Goal: Ask a question: Seek information or help from site administrators or community

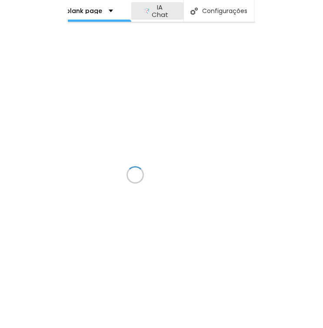
scroll to position [0, 234]
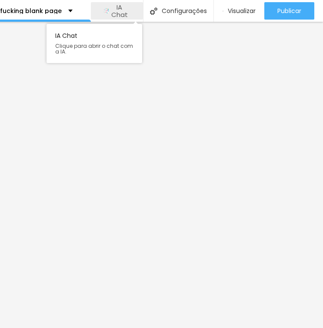
click at [136, 11] on button "IA Chat" at bounding box center [117, 10] width 52 height 17
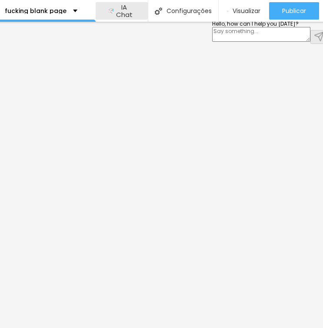
scroll to position [0, 225]
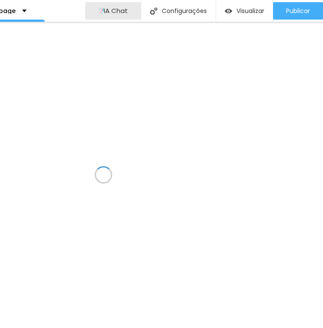
scroll to position [0, 170]
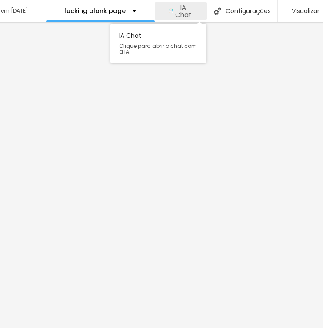
click at [194, 16] on button "IA Chat" at bounding box center [181, 10] width 52 height 17
click at [189, 13] on span "IA Chat" at bounding box center [183, 10] width 21 height 15
click at [189, 10] on span "IA Chat" at bounding box center [183, 10] width 21 height 15
click at [174, 10] on span "IA Chat" at bounding box center [183, 10] width 21 height 15
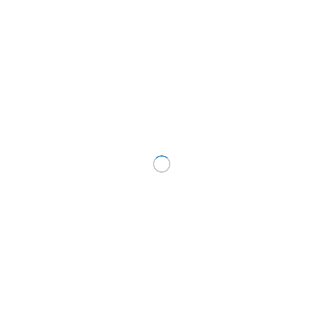
scroll to position [0, 170]
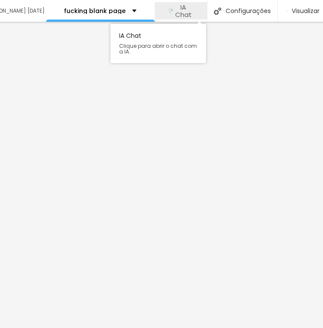
click at [189, 10] on span "IA Chat" at bounding box center [183, 10] width 21 height 15
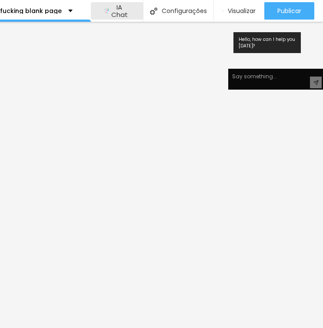
scroll to position [0, 233]
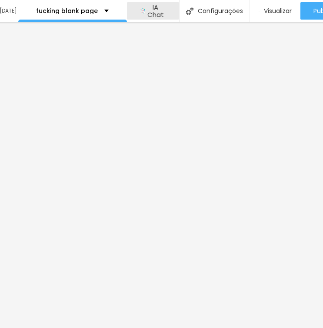
scroll to position [0, 234]
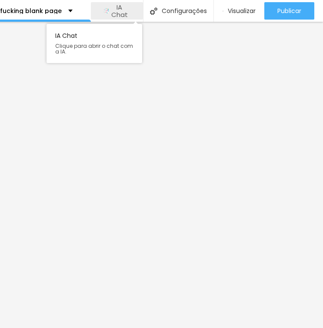
click at [133, 14] on button "IA Chat" at bounding box center [117, 10] width 52 height 17
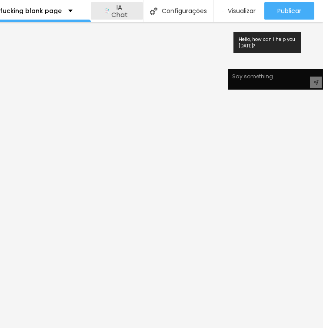
scroll to position [0, 232]
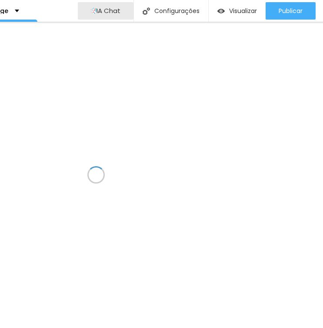
scroll to position [0, 177]
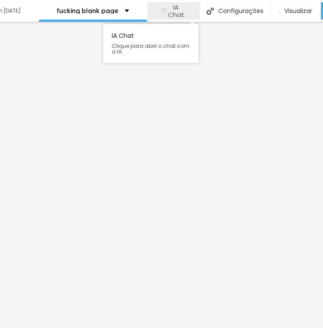
click at [170, 10] on span "IA Chat" at bounding box center [175, 10] width 21 height 15
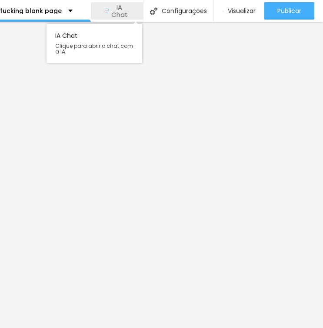
click at [137, 10] on button "IA Chat" at bounding box center [117, 10] width 52 height 17
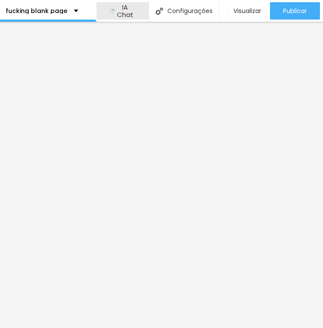
scroll to position [0, 234]
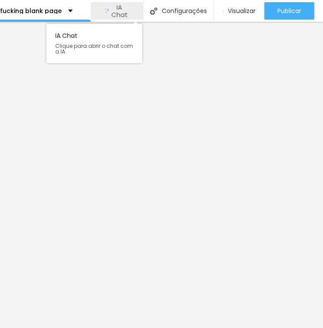
click at [131, 13] on button "IA Chat" at bounding box center [117, 10] width 52 height 17
